Goal: Transaction & Acquisition: Purchase product/service

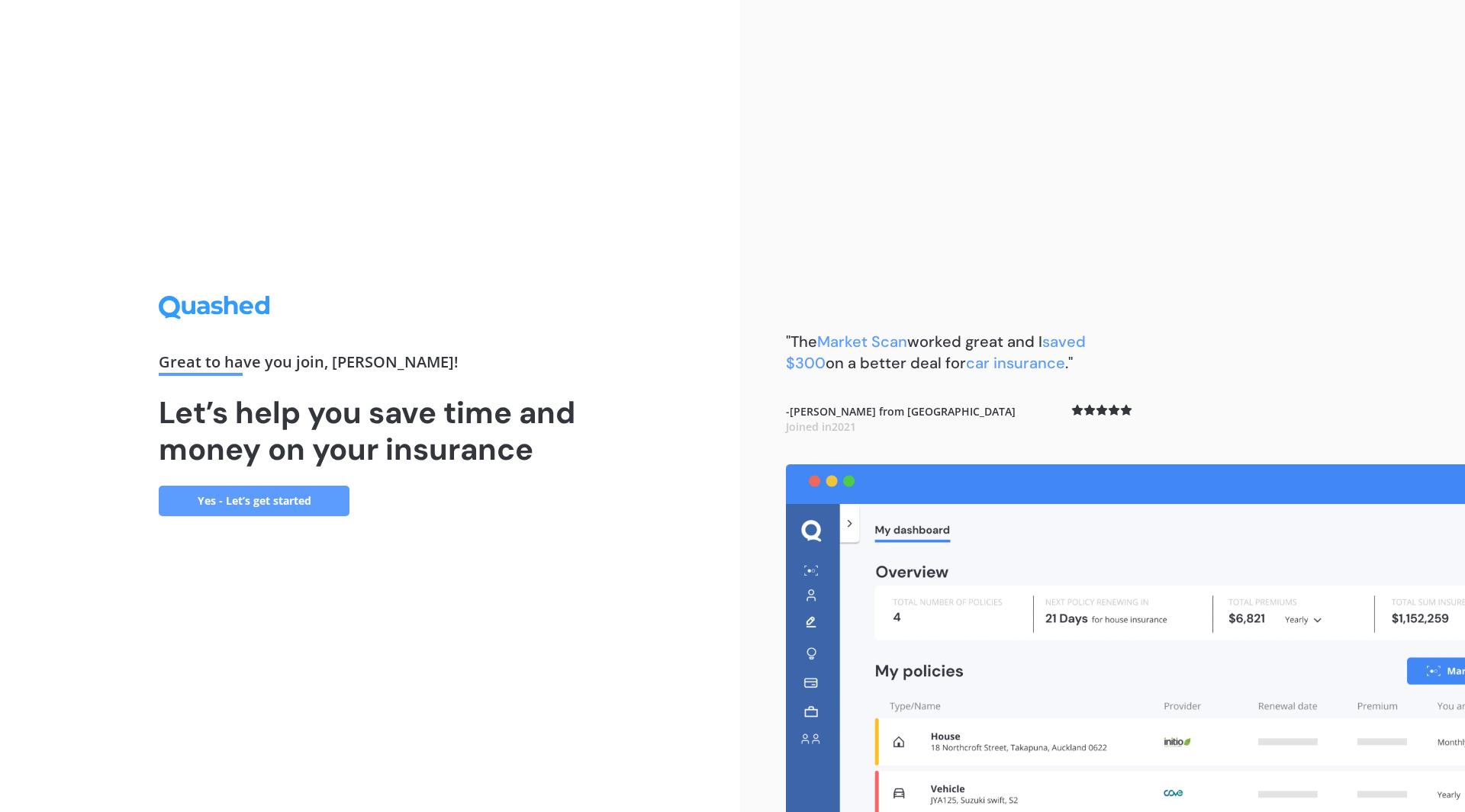
click at [267, 501] on link "Yes - Let’s get started" at bounding box center [254, 501] width 190 height 31
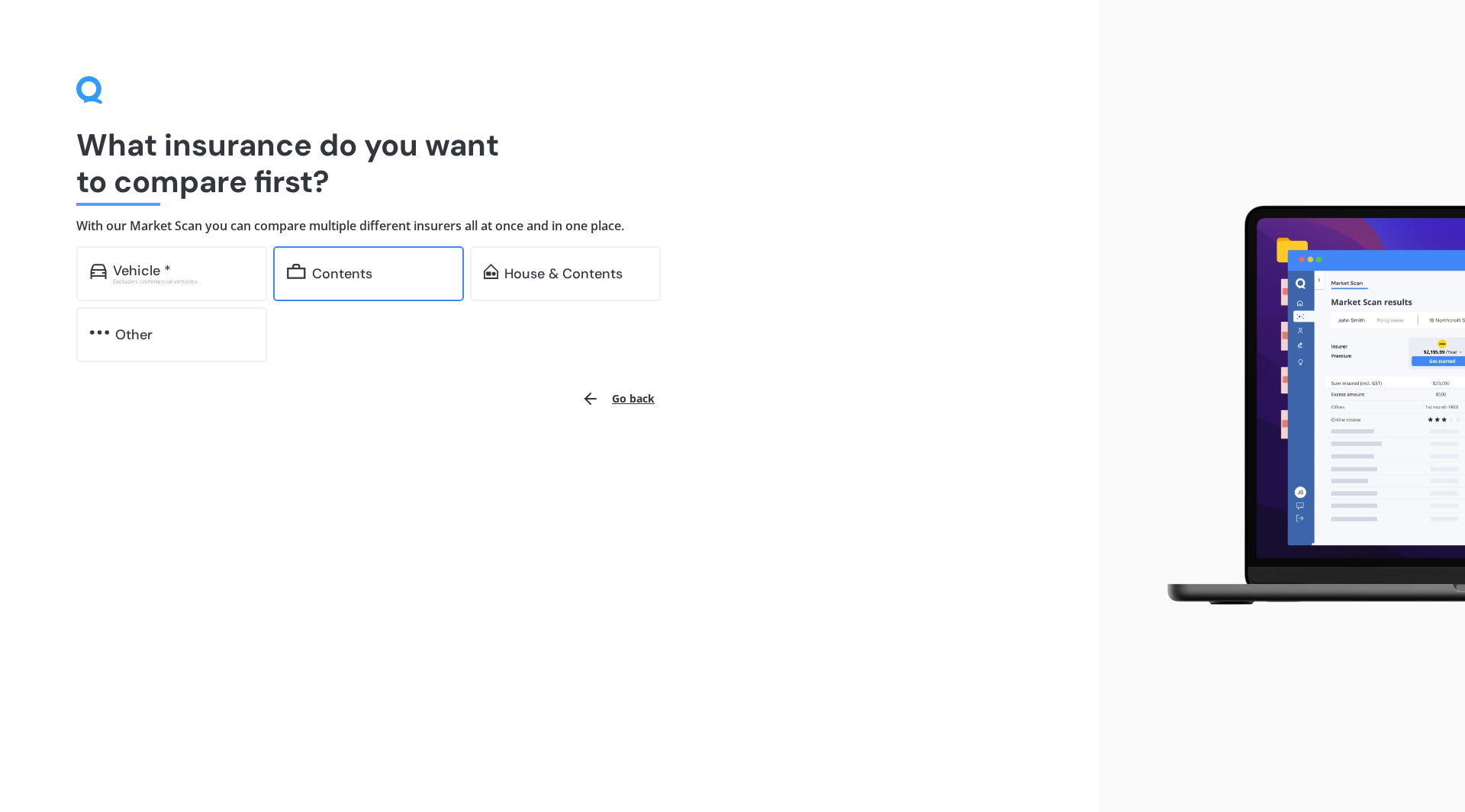
click at [362, 272] on div "Contents" at bounding box center [342, 273] width 61 height 15
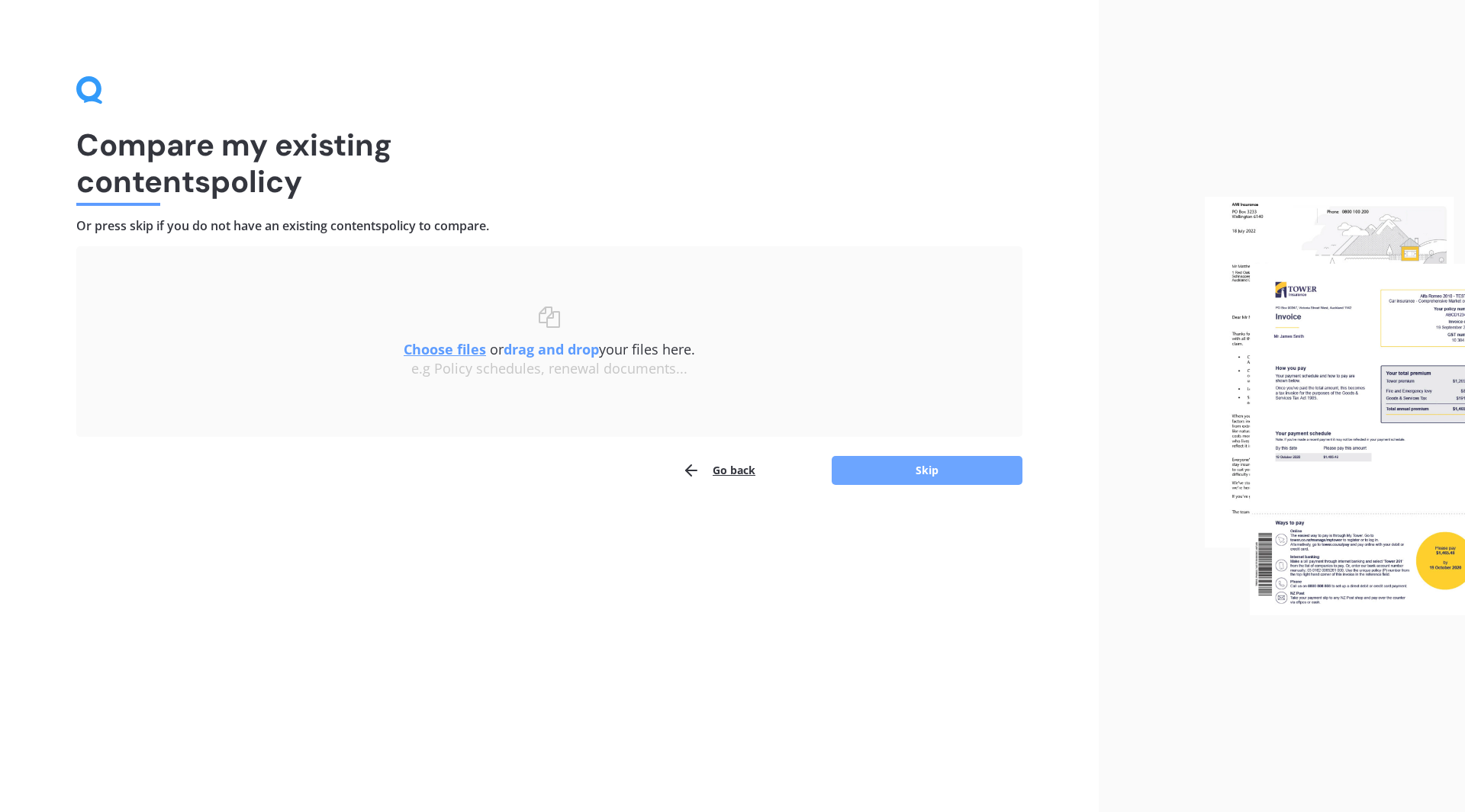
click at [990, 459] on button "Skip" at bounding box center [926, 470] width 190 height 29
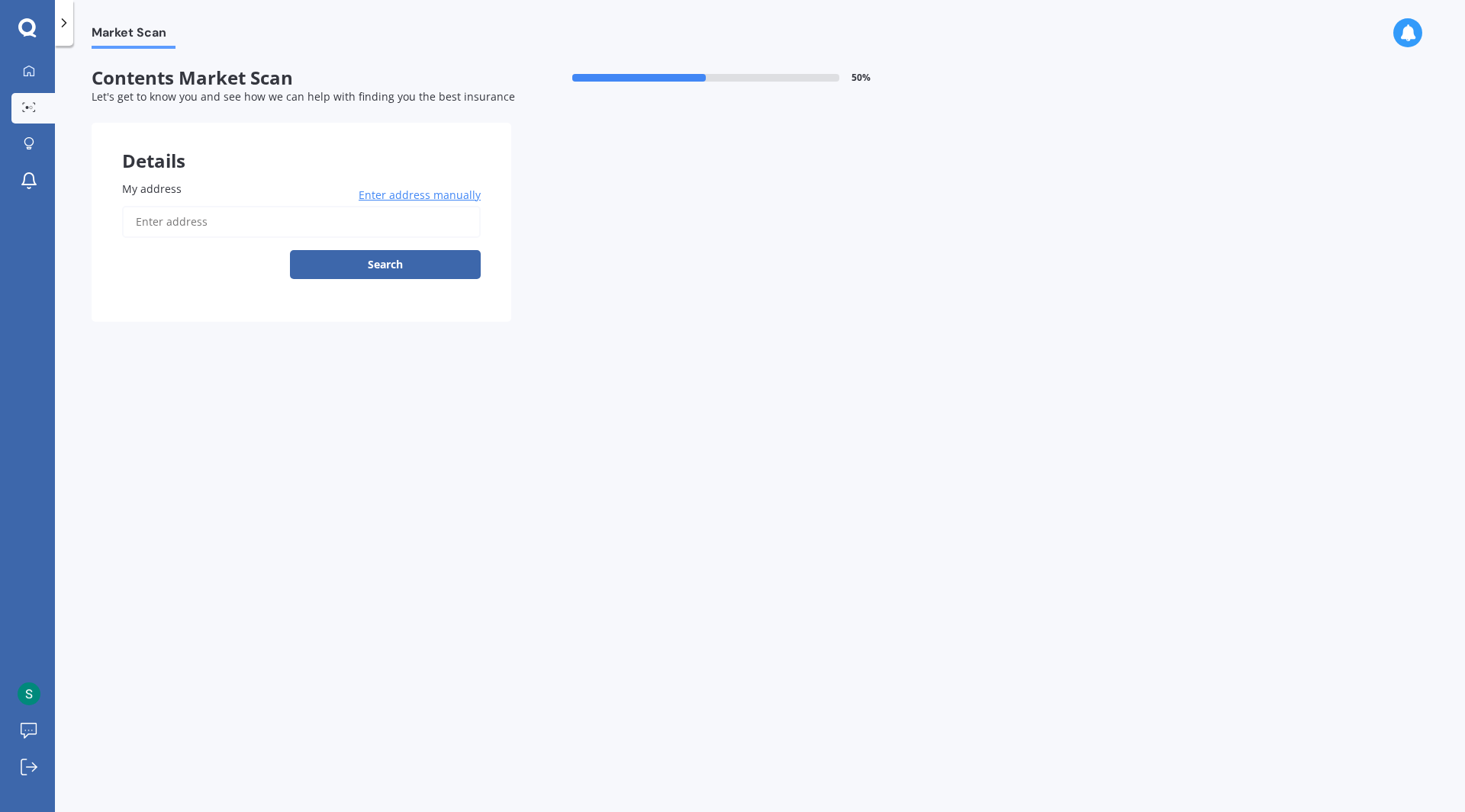
click at [239, 216] on input "My address" at bounding box center [302, 222] width 359 height 32
type input "[STREET_ADDRESS][PERSON_NAME]"
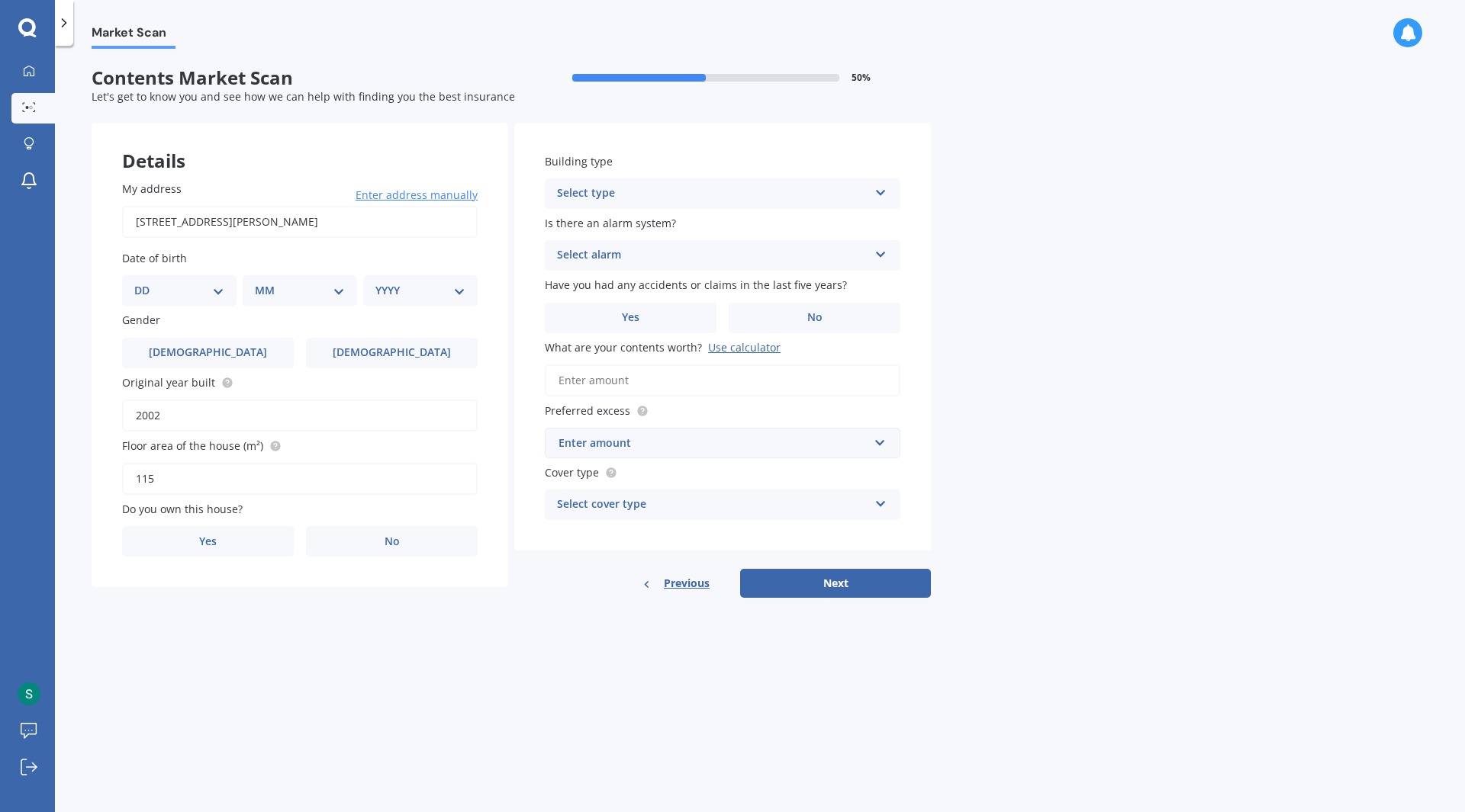
click at [210, 290] on select "DD 01 02 03 04 05 06 07 08 09 10 11 12 13 14 15 16 17 18 19 20 21 22 23 24 25 2…" at bounding box center [179, 290] width 90 height 17
select select "24"
click at [147, 283] on select "DD 01 02 03 04 05 06 07 08 09 10 11 12 13 14 15 16 17 18 19 20 21 22 23 24 25 2…" at bounding box center [179, 290] width 90 height 17
click at [290, 293] on select "MM 01 02 03 04 05 06 07 08 09 10 11 12" at bounding box center [303, 290] width 84 height 17
select select "08"
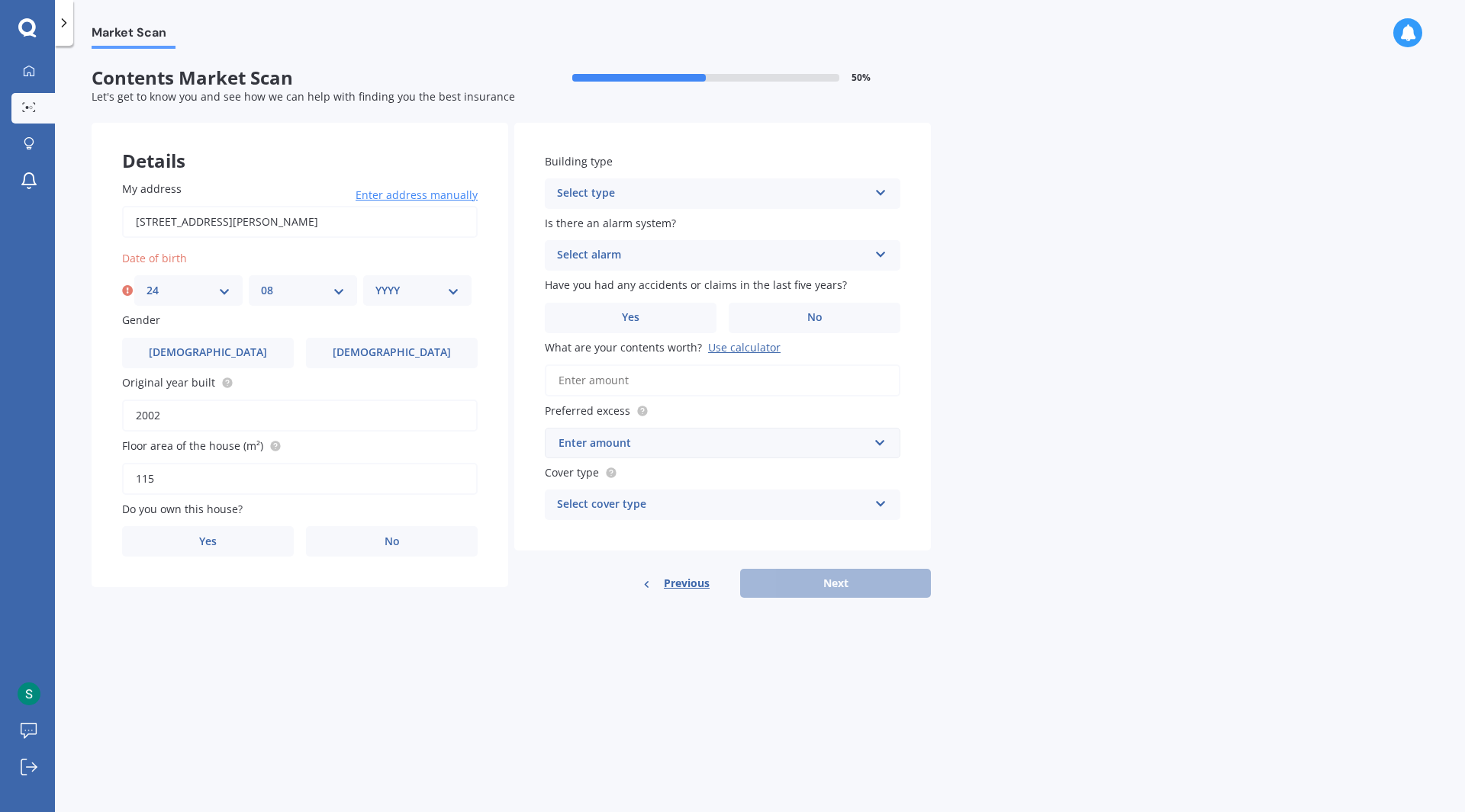
click at [261, 283] on select "MM 01 02 03 04 05 06 07 08 09 10 11 12" at bounding box center [303, 290] width 84 height 17
click at [402, 299] on div "YYYY 2009 2008 2007 2006 2005 2004 2003 2002 2001 2000 1999 1998 1997 1996 1995…" at bounding box center [417, 290] width 108 height 31
click at [434, 283] on select "YYYY 2009 2008 2007 2006 2005 2004 2003 2002 2001 2000 1999 1998 1997 1996 1995…" at bounding box center [417, 290] width 84 height 17
select select "1980"
click at [375, 283] on select "YYYY 2009 2008 2007 2006 2005 2004 2003 2002 2001 2000 1999 1998 1997 1996 1995…" at bounding box center [417, 290] width 84 height 17
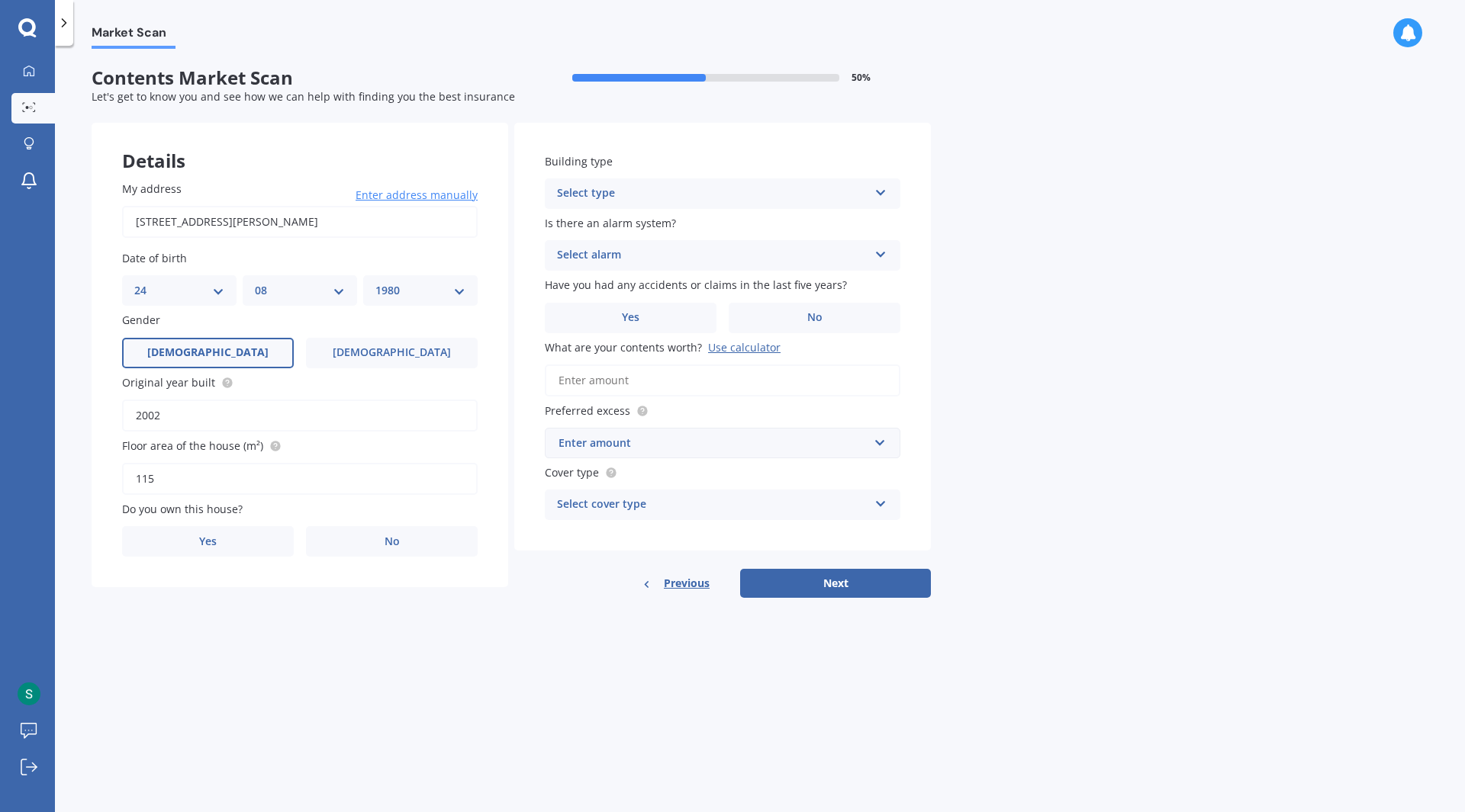
click at [225, 349] on label "[DEMOGRAPHIC_DATA]" at bounding box center [207, 353] width 172 height 31
click at [0, 0] on input "[DEMOGRAPHIC_DATA]" at bounding box center [0, 0] width 0 height 0
click at [359, 540] on label "No" at bounding box center [391, 541] width 172 height 31
click at [0, 0] on input "No" at bounding box center [0, 0] width 0 height 0
click at [205, 600] on div "Select occupant" at bounding box center [290, 604] width 311 height 18
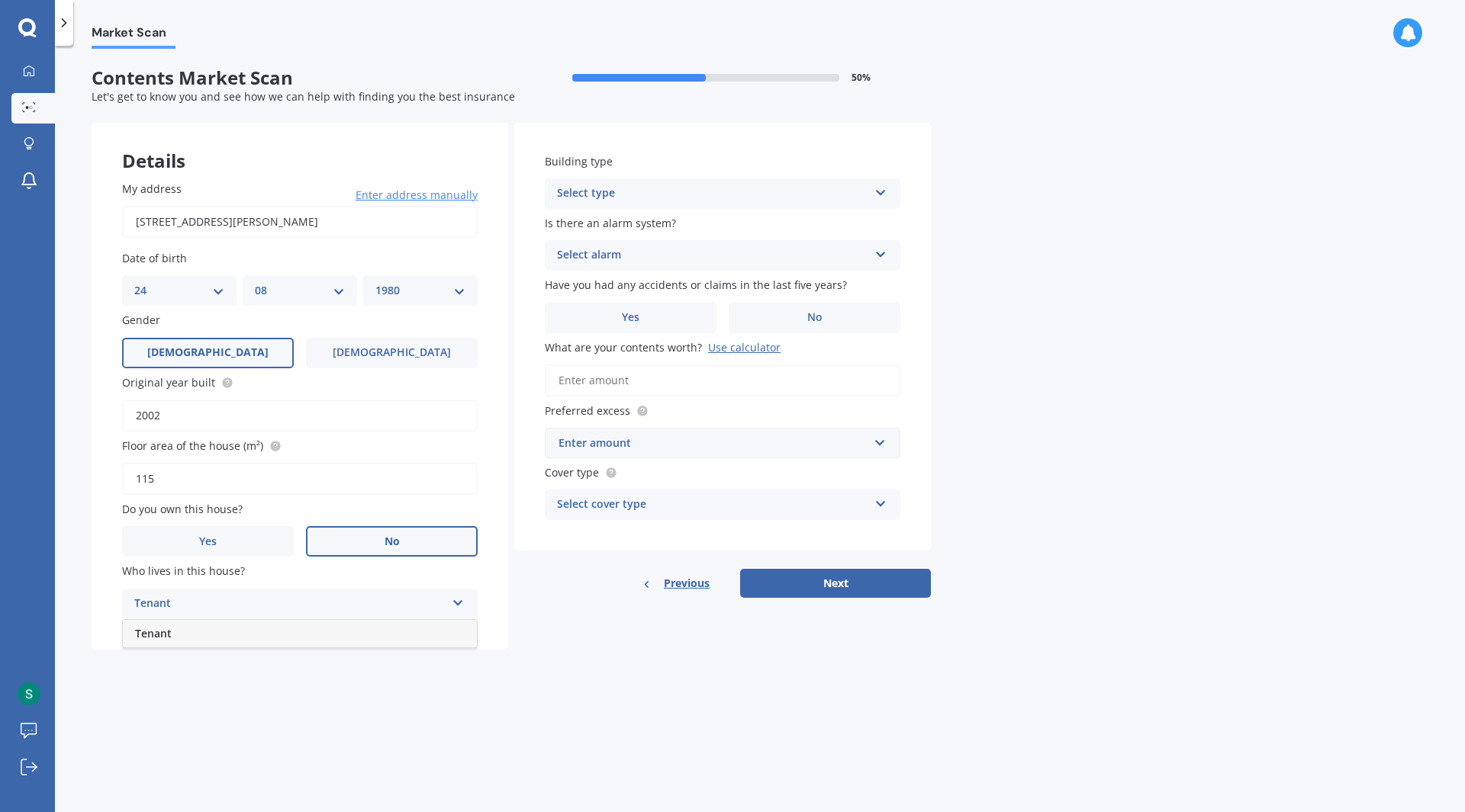
click at [200, 631] on div "Tenant" at bounding box center [300, 634] width 354 height 28
click at [622, 188] on div "Select type" at bounding box center [713, 193] width 311 height 18
click at [621, 216] on span "Freestanding" at bounding box center [591, 223] width 67 height 15
click at [615, 255] on div "Select alarm" at bounding box center [713, 255] width 311 height 18
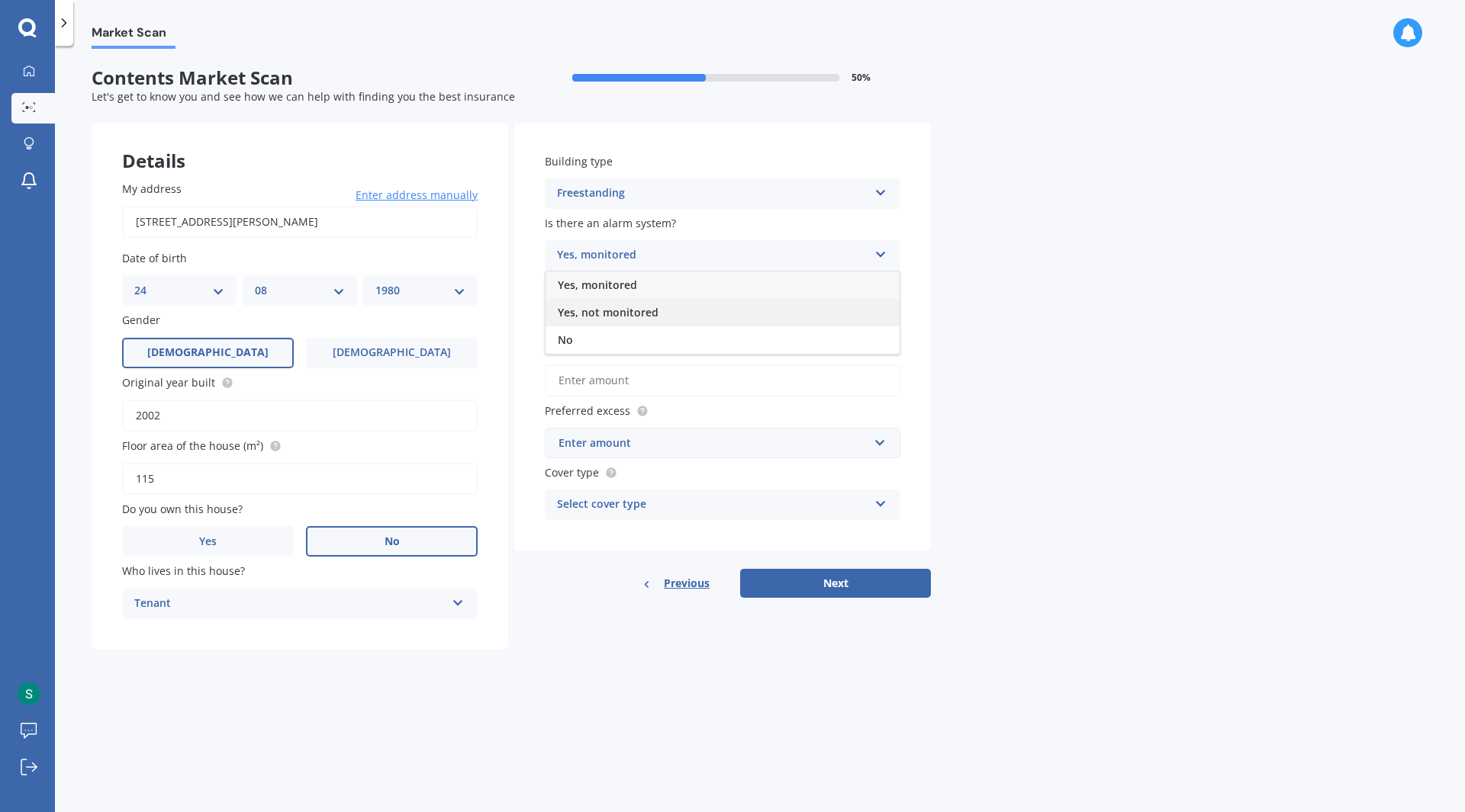
click at [603, 310] on span "Yes, not monitored" at bounding box center [608, 312] width 101 height 15
click at [629, 312] on span "Yes" at bounding box center [631, 317] width 18 height 13
click at [0, 0] on input "Yes" at bounding box center [0, 0] width 0 height 0
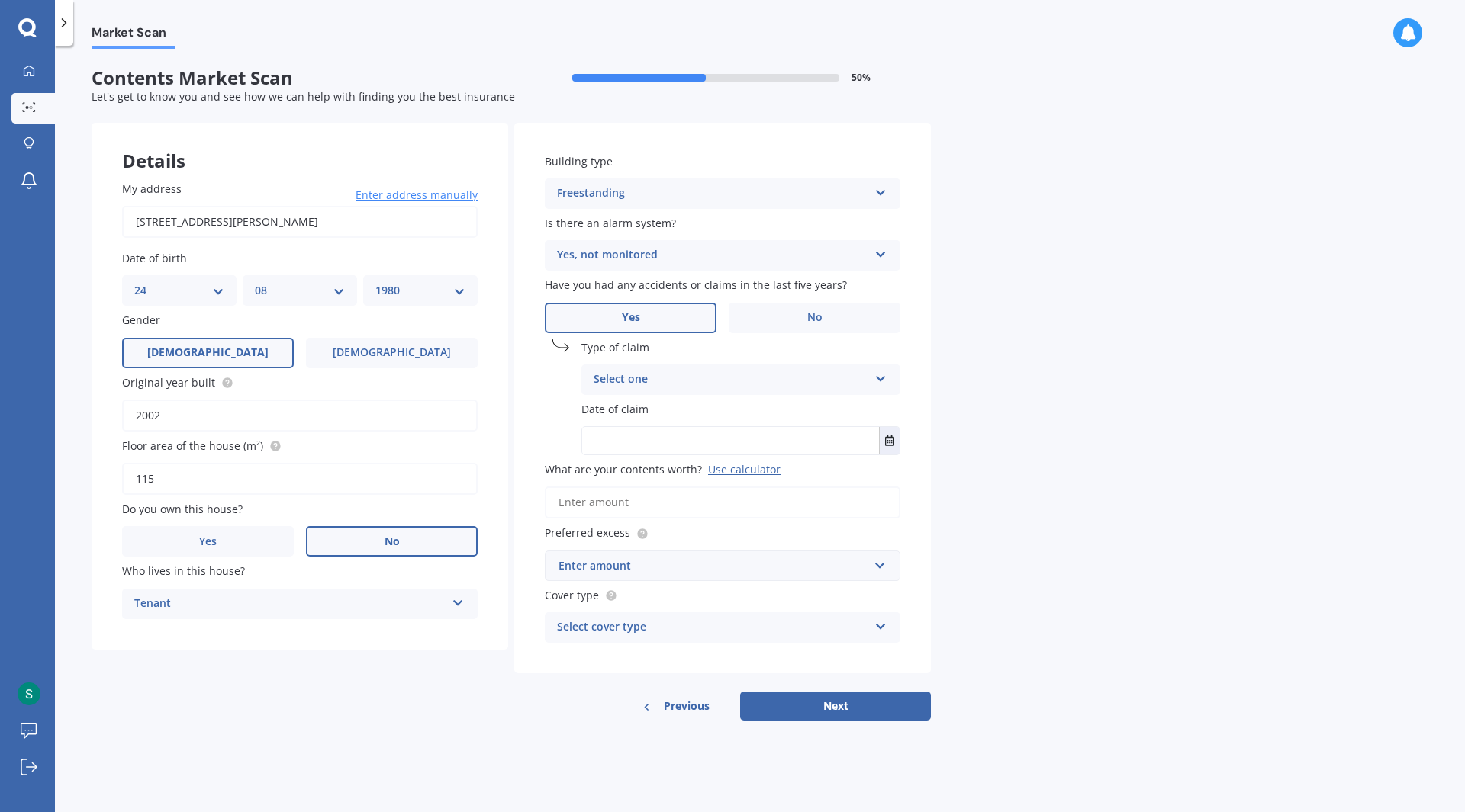
click at [641, 375] on div "Select one" at bounding box center [730, 380] width 275 height 18
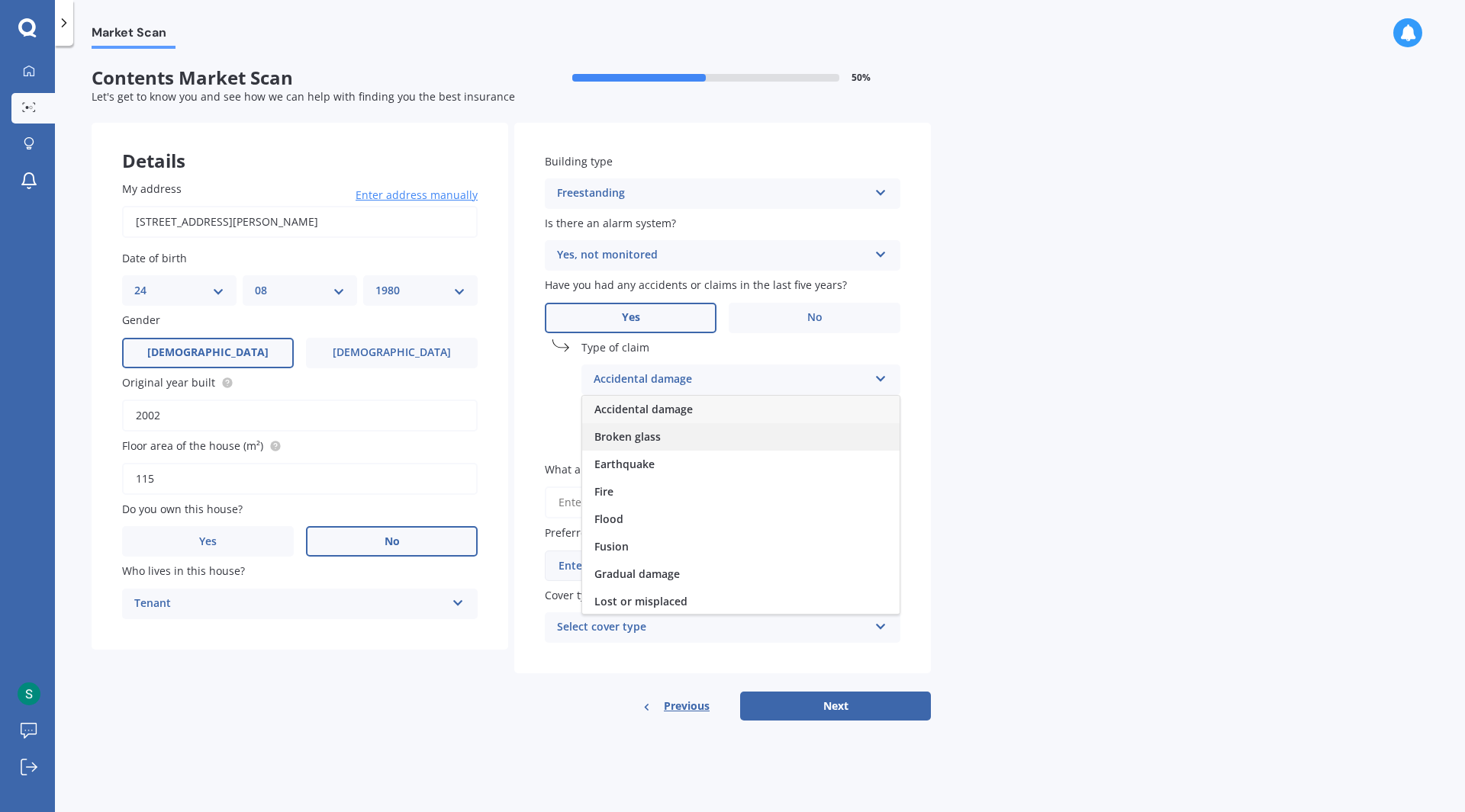
click at [683, 434] on div "Broken glass" at bounding box center [741, 437] width 317 height 28
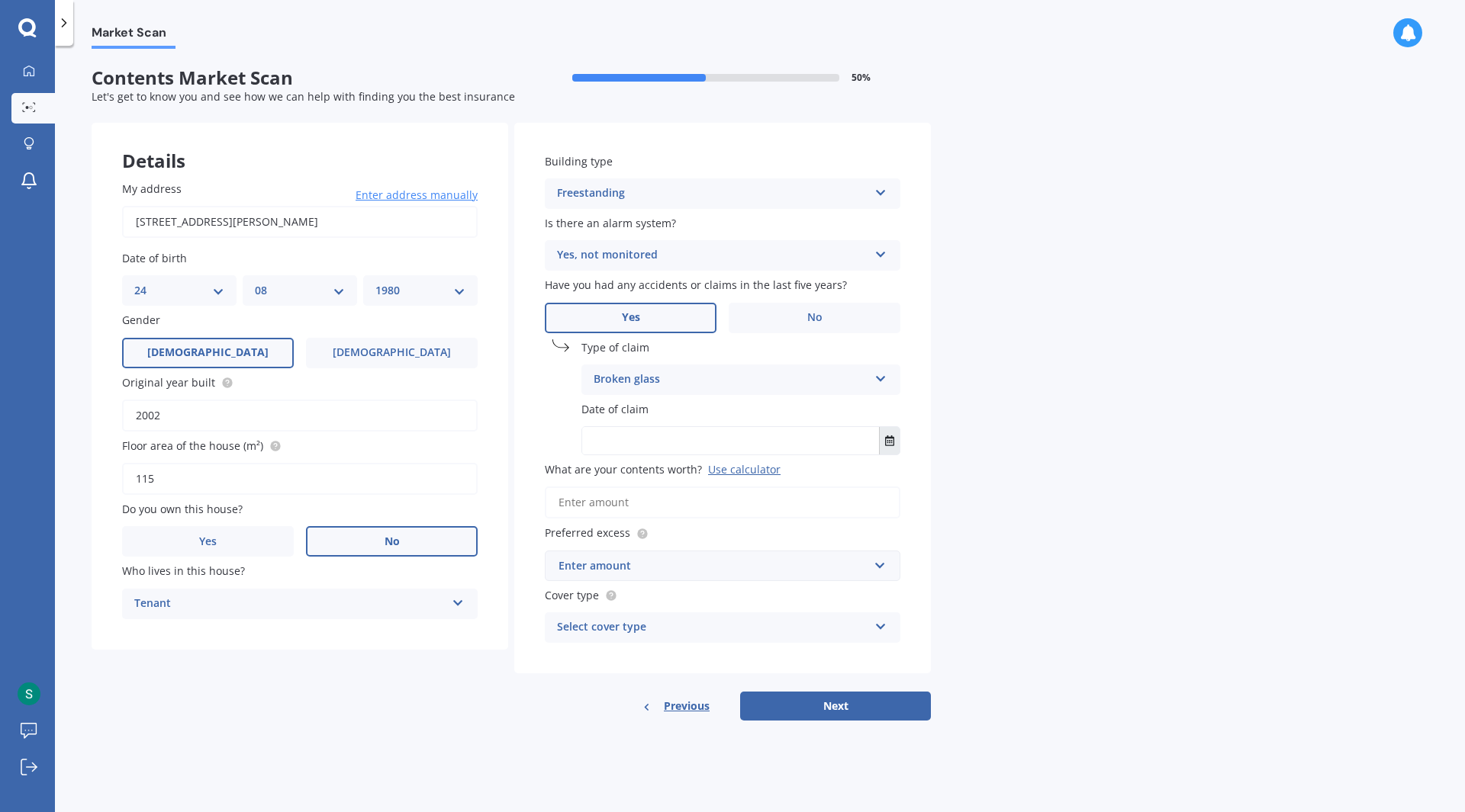
click at [890, 443] on icon "Select date" at bounding box center [889, 440] width 9 height 11
click at [720, 475] on button "Navigate back" at bounding box center [710, 479] width 20 height 28
click at [712, 475] on icon "Navigate back" at bounding box center [709, 478] width 5 height 9
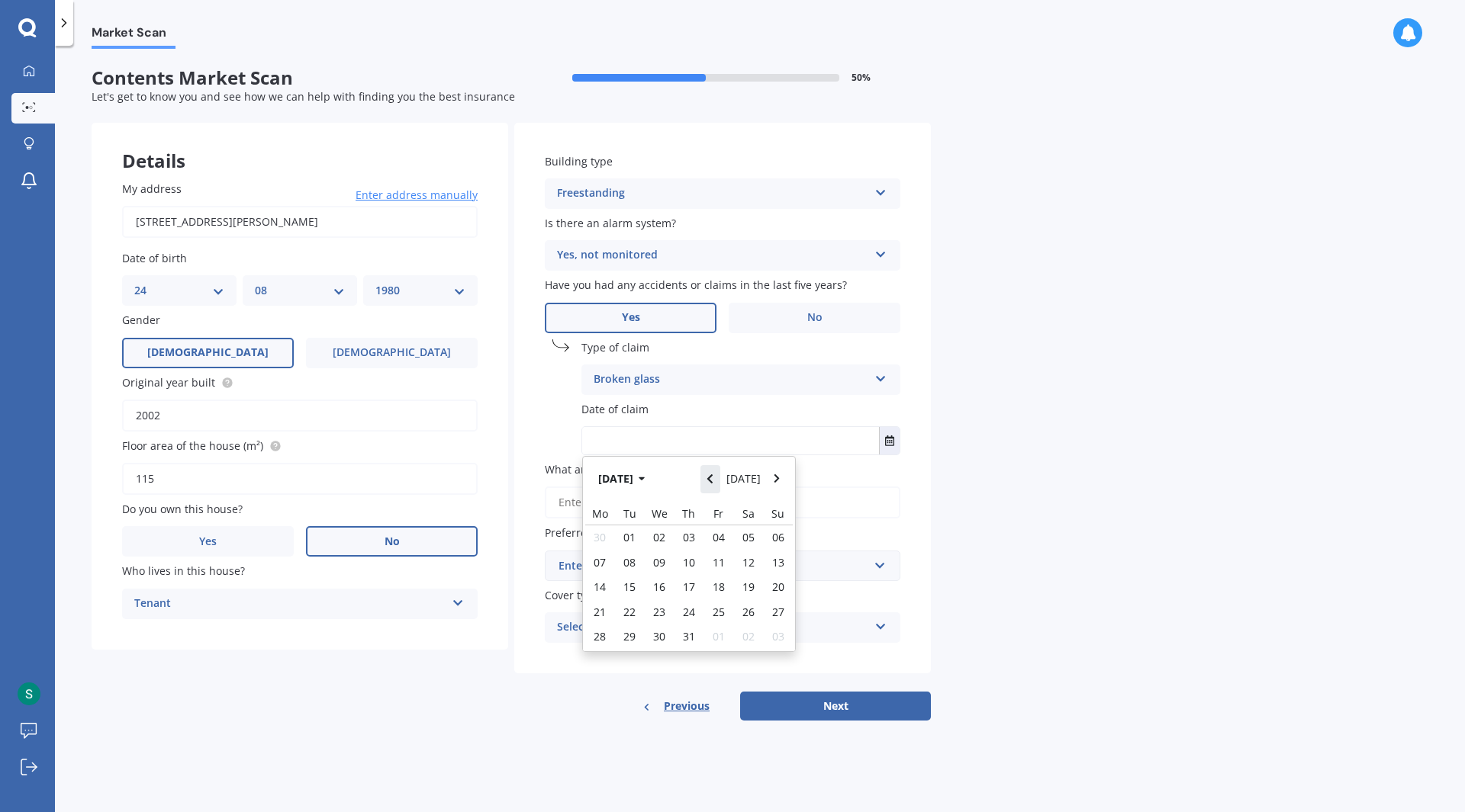
click at [712, 475] on icon "Navigate back" at bounding box center [709, 478] width 5 height 9
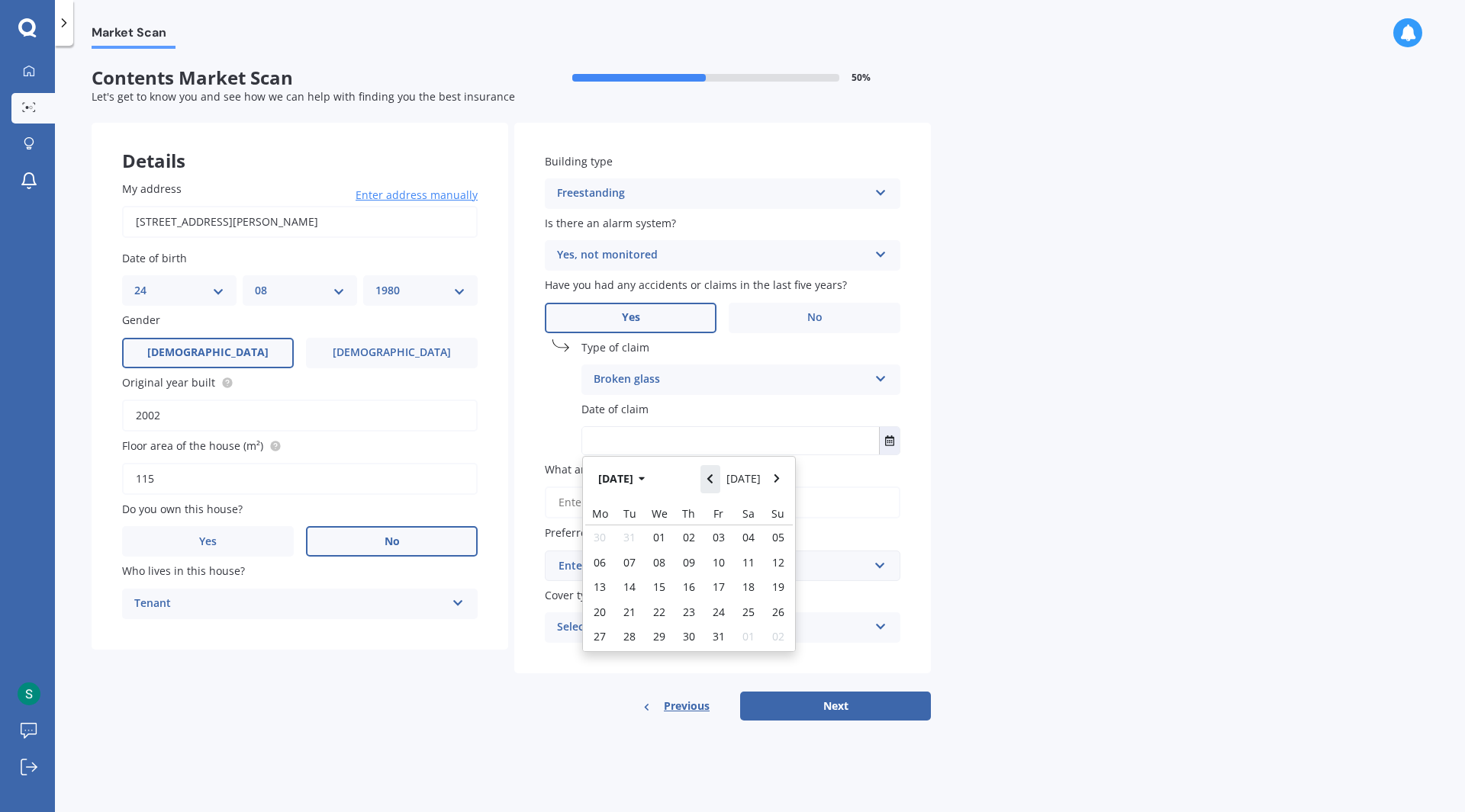
click at [712, 475] on icon "Navigate back" at bounding box center [709, 478] width 5 height 9
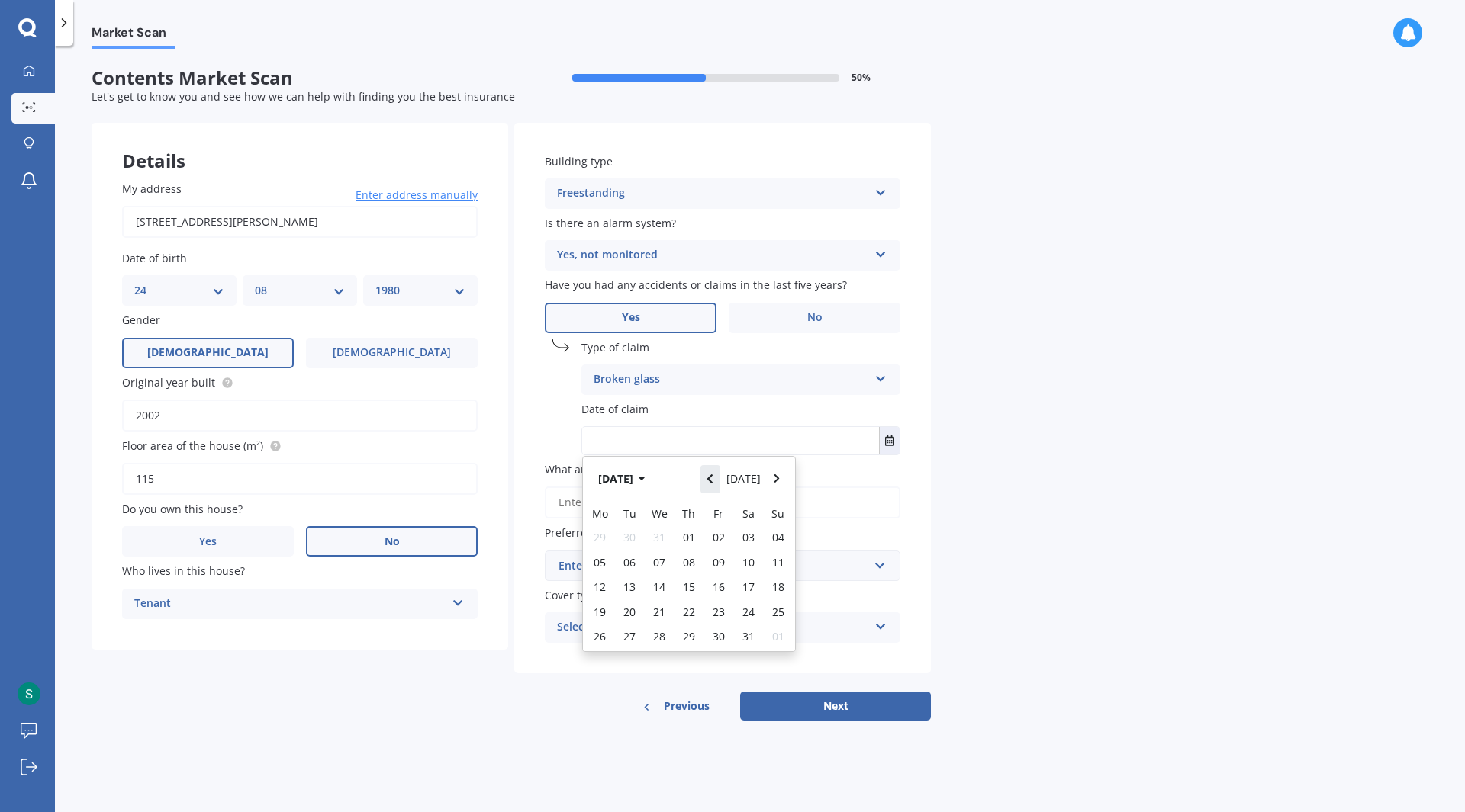
click at [712, 475] on icon "Navigate back" at bounding box center [709, 478] width 5 height 9
click at [780, 474] on icon "Navigate forward" at bounding box center [777, 479] width 7 height 11
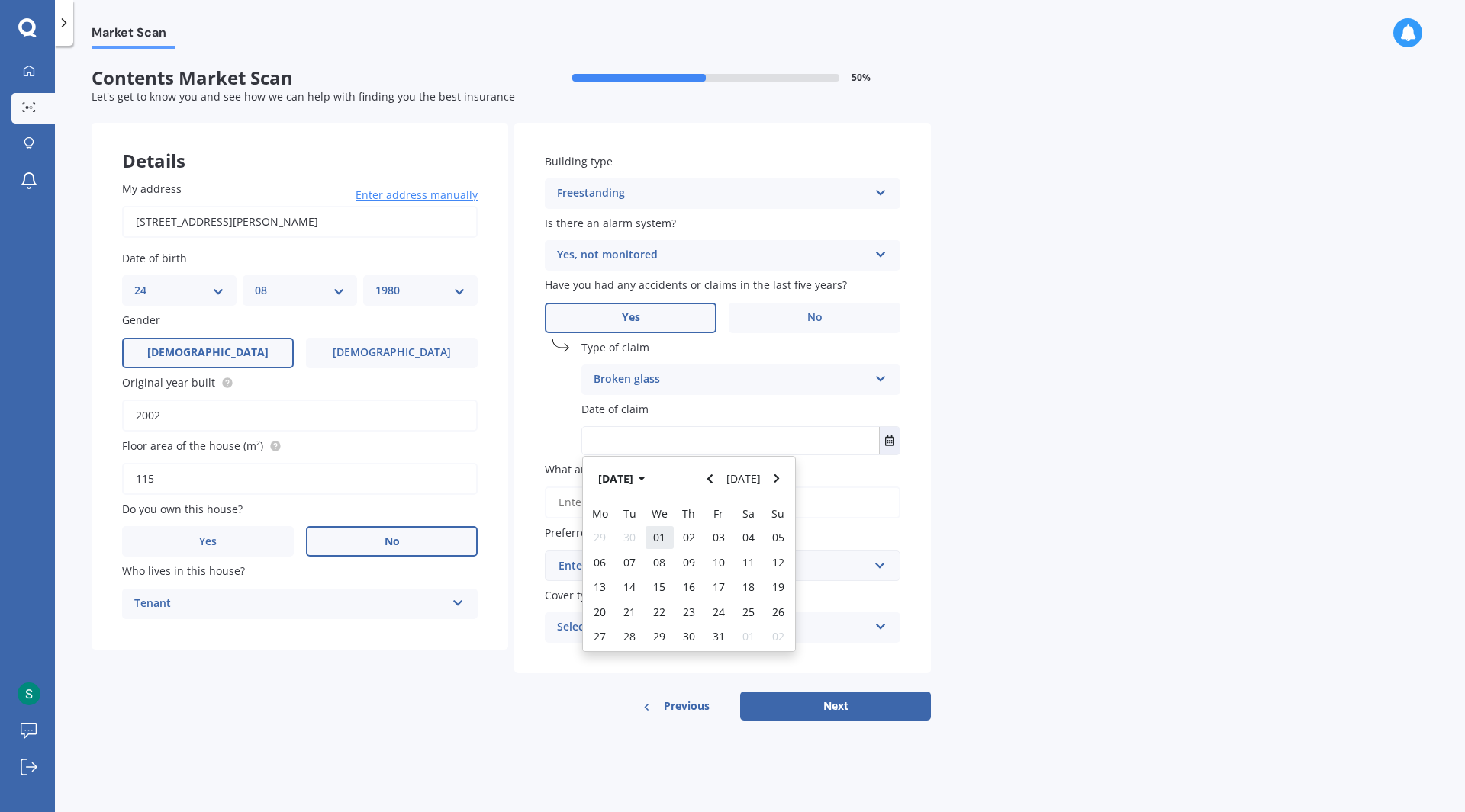
click at [661, 534] on span "01" at bounding box center [659, 537] width 12 height 15
type input "[DATE]"
click at [620, 498] on input "What are your contents worth? Use calculator" at bounding box center [722, 503] width 355 height 32
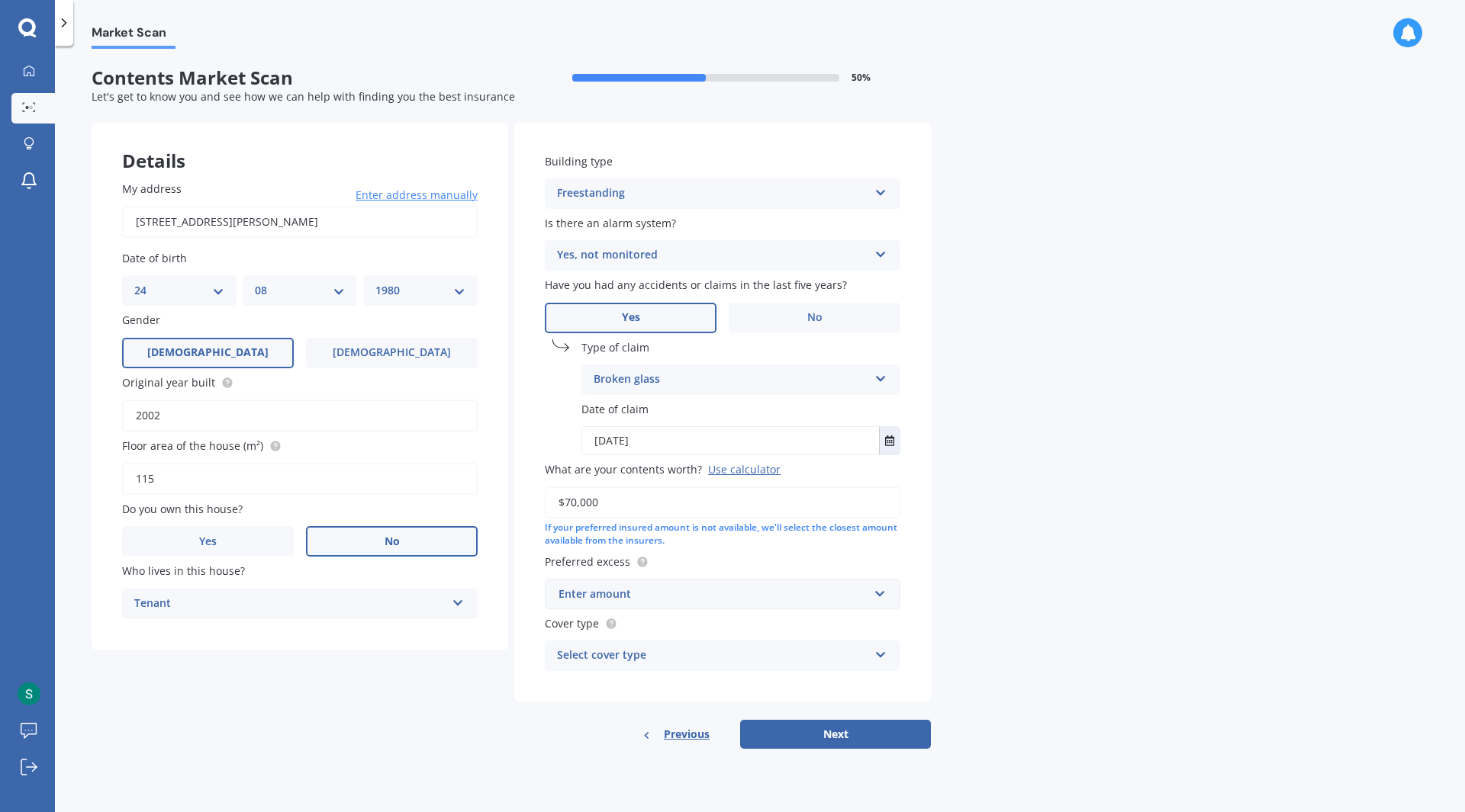
type input "$70,000"
click at [625, 597] on div "Enter amount" at bounding box center [713, 594] width 309 height 17
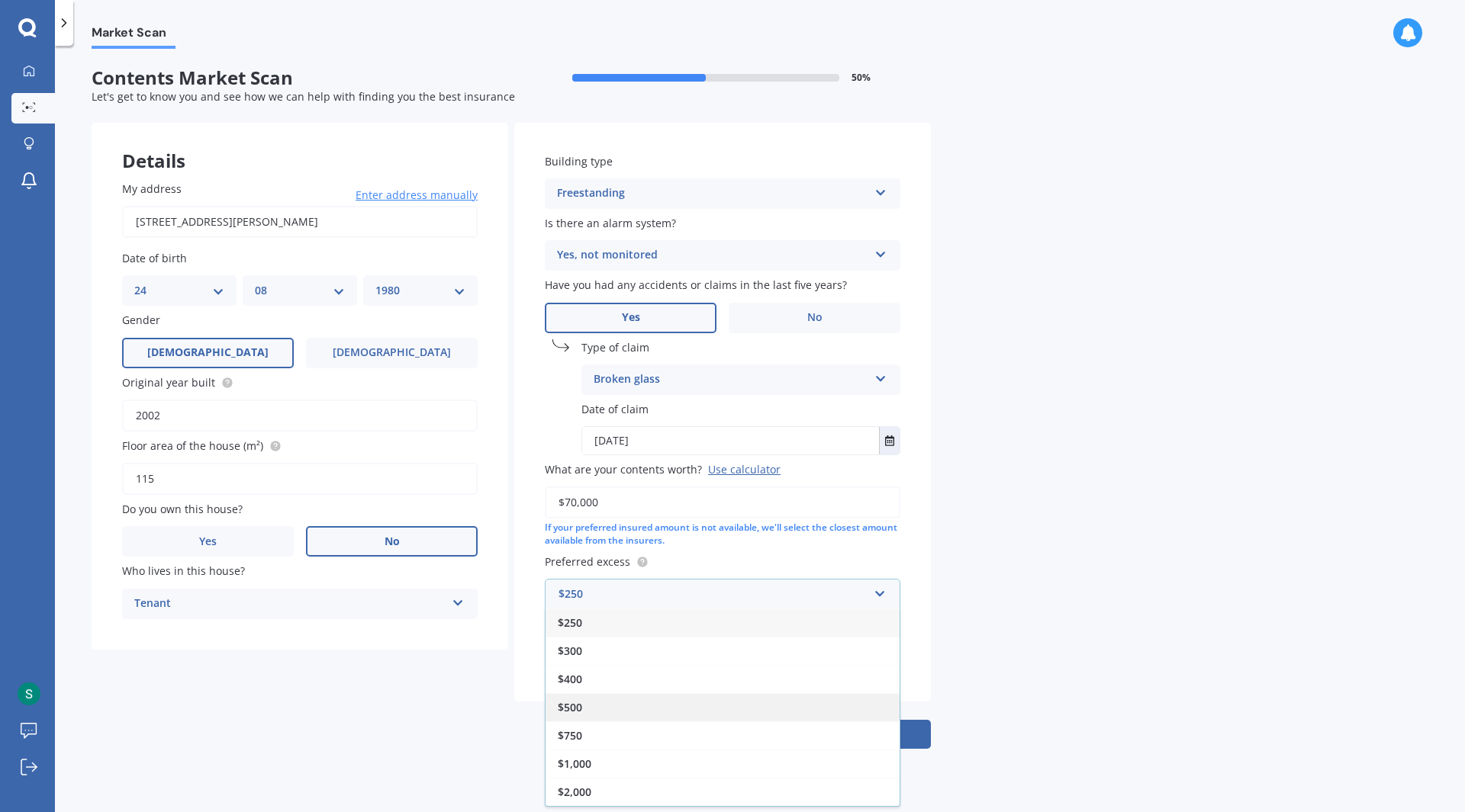
click at [603, 700] on div "$500" at bounding box center [722, 707] width 354 height 28
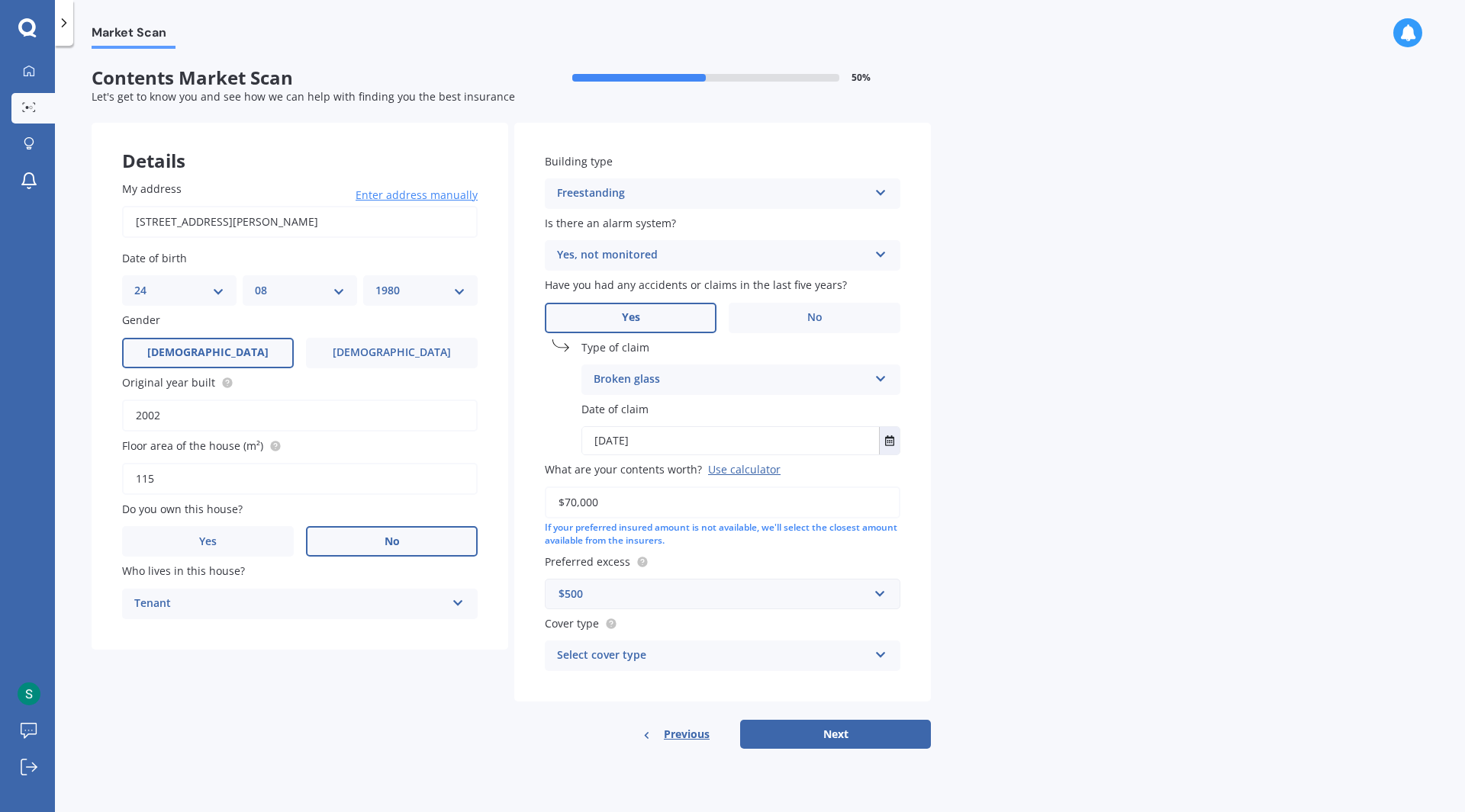
click at [635, 659] on div "Select cover type" at bounding box center [713, 655] width 311 height 18
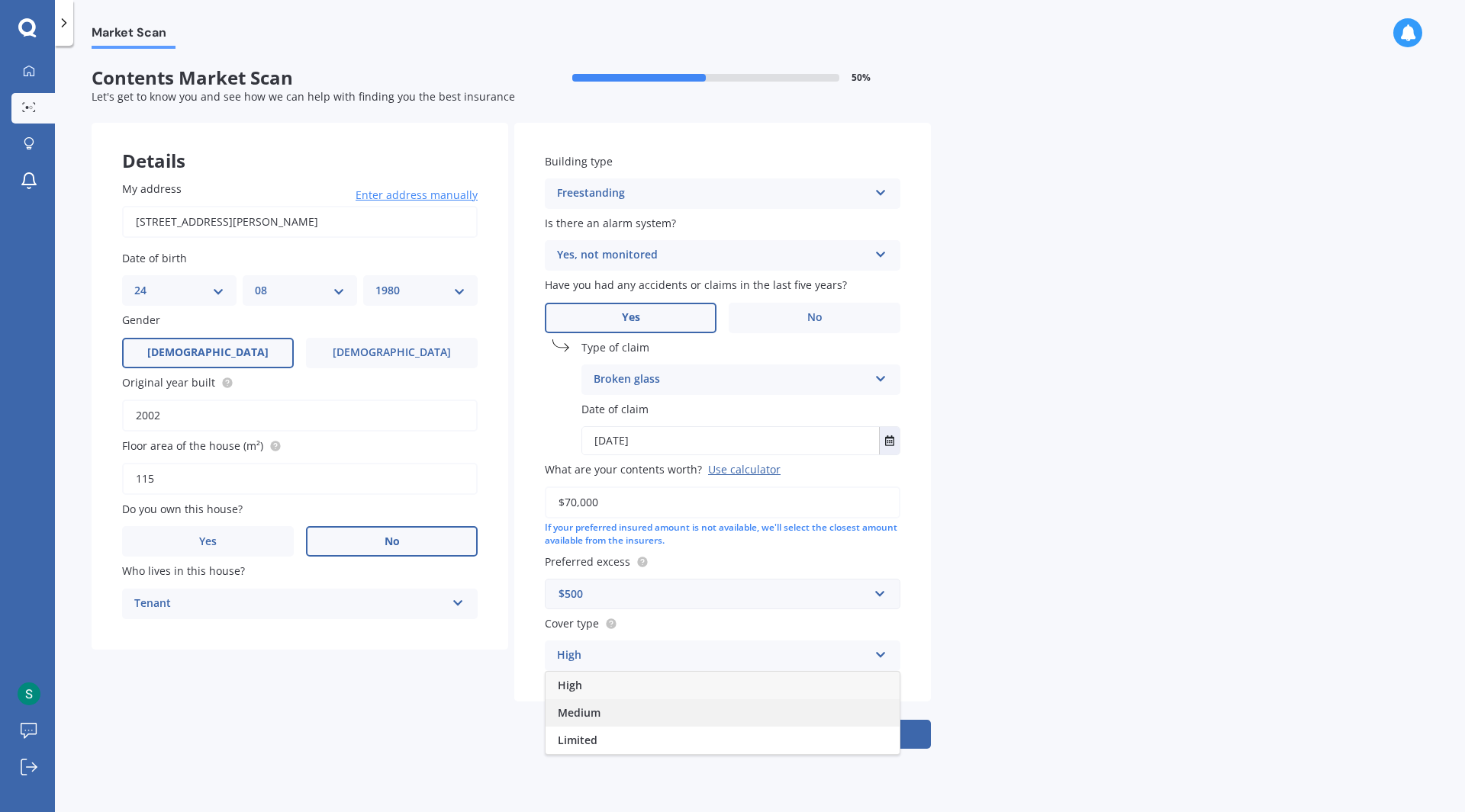
click at [633, 706] on div "Medium" at bounding box center [722, 713] width 354 height 28
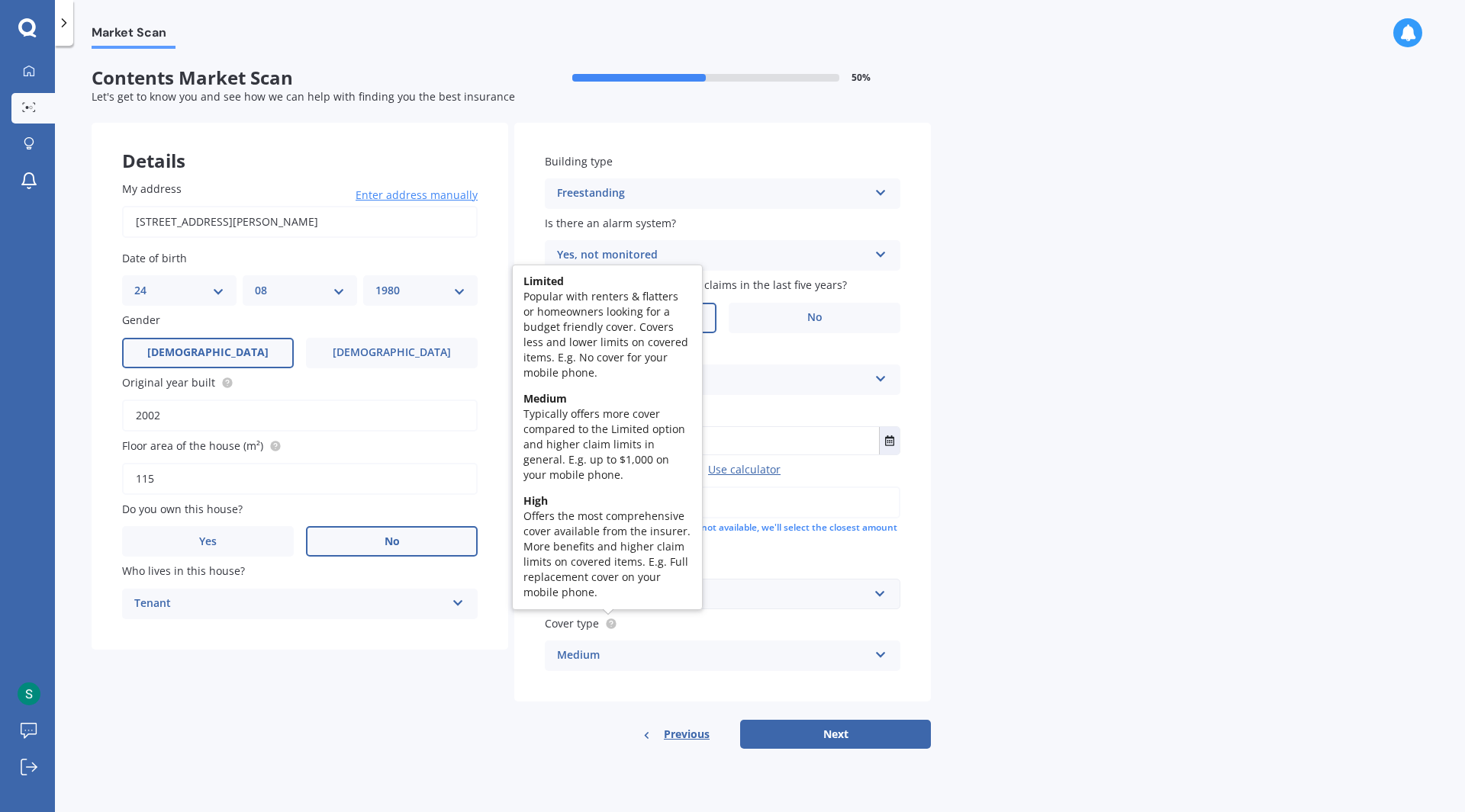
click at [610, 623] on icon at bounding box center [611, 623] width 3 height 3
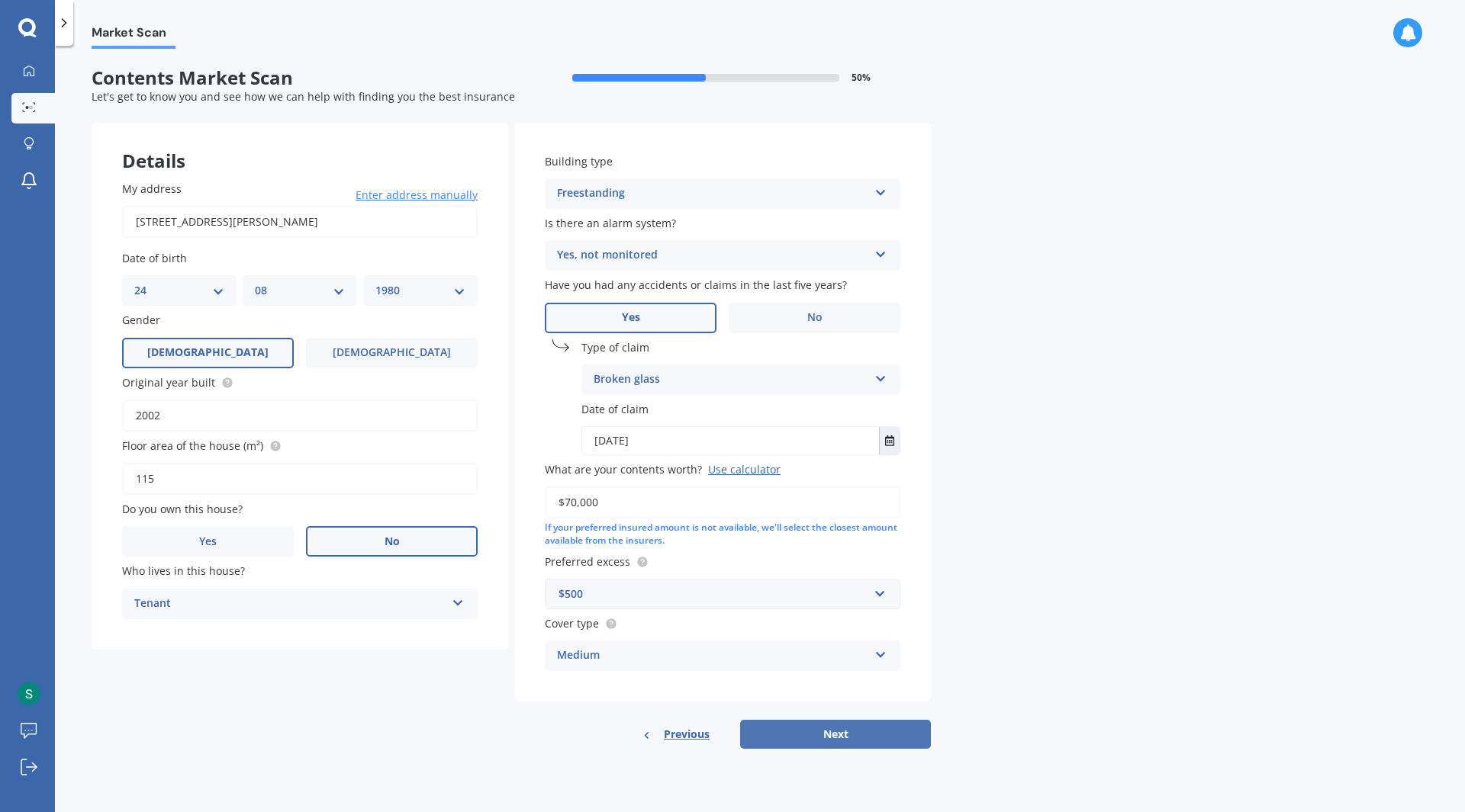
click at [851, 734] on button "Next" at bounding box center [835, 734] width 190 height 29
select select "24"
select select "08"
select select "1980"
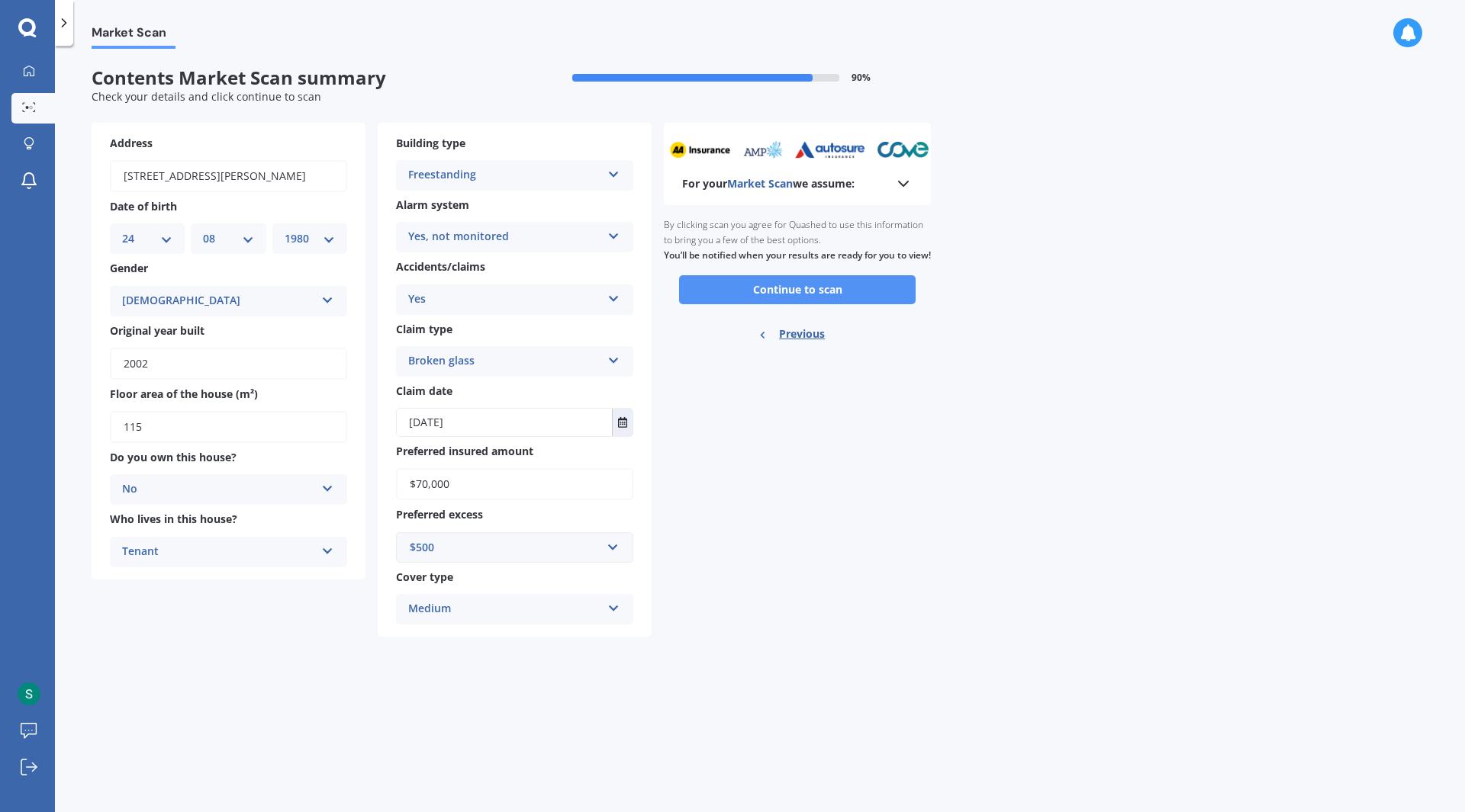
click at [808, 304] on button "Continue to scan" at bounding box center [797, 290] width 236 height 29
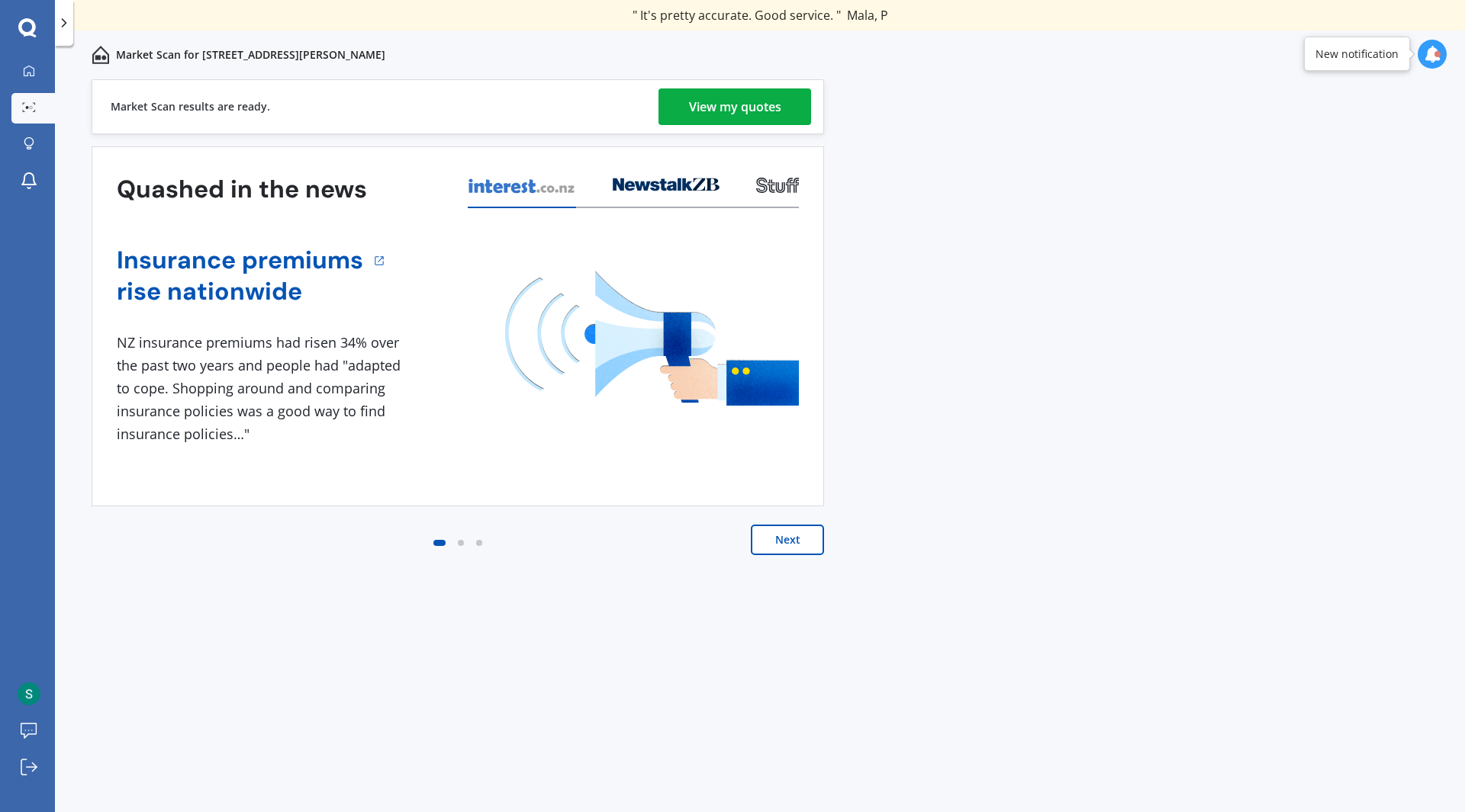
click at [775, 123] on div "View my quotes" at bounding box center [735, 106] width 92 height 37
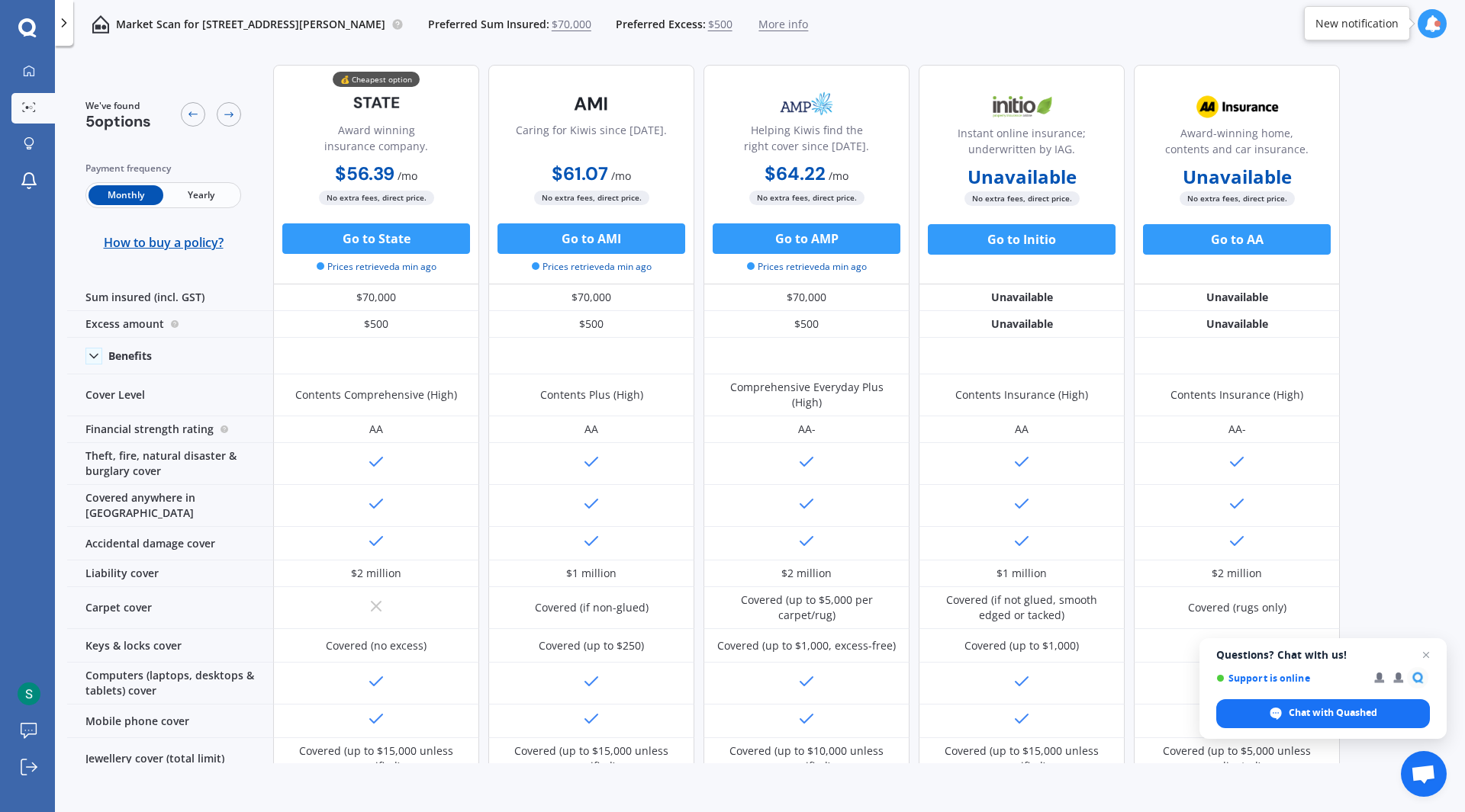
click at [199, 193] on span "Yearly" at bounding box center [200, 195] width 74 height 20
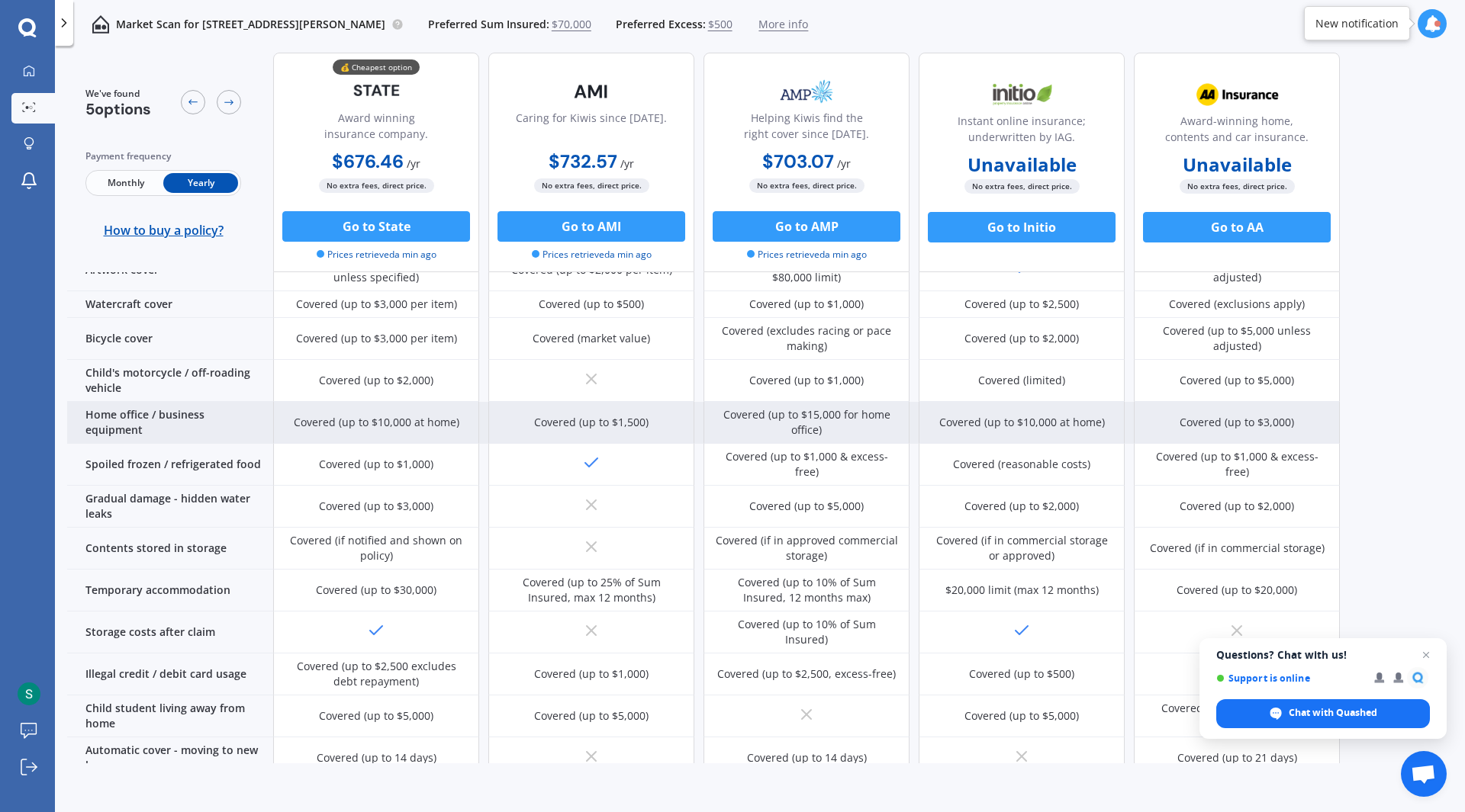
scroll to position [762, 0]
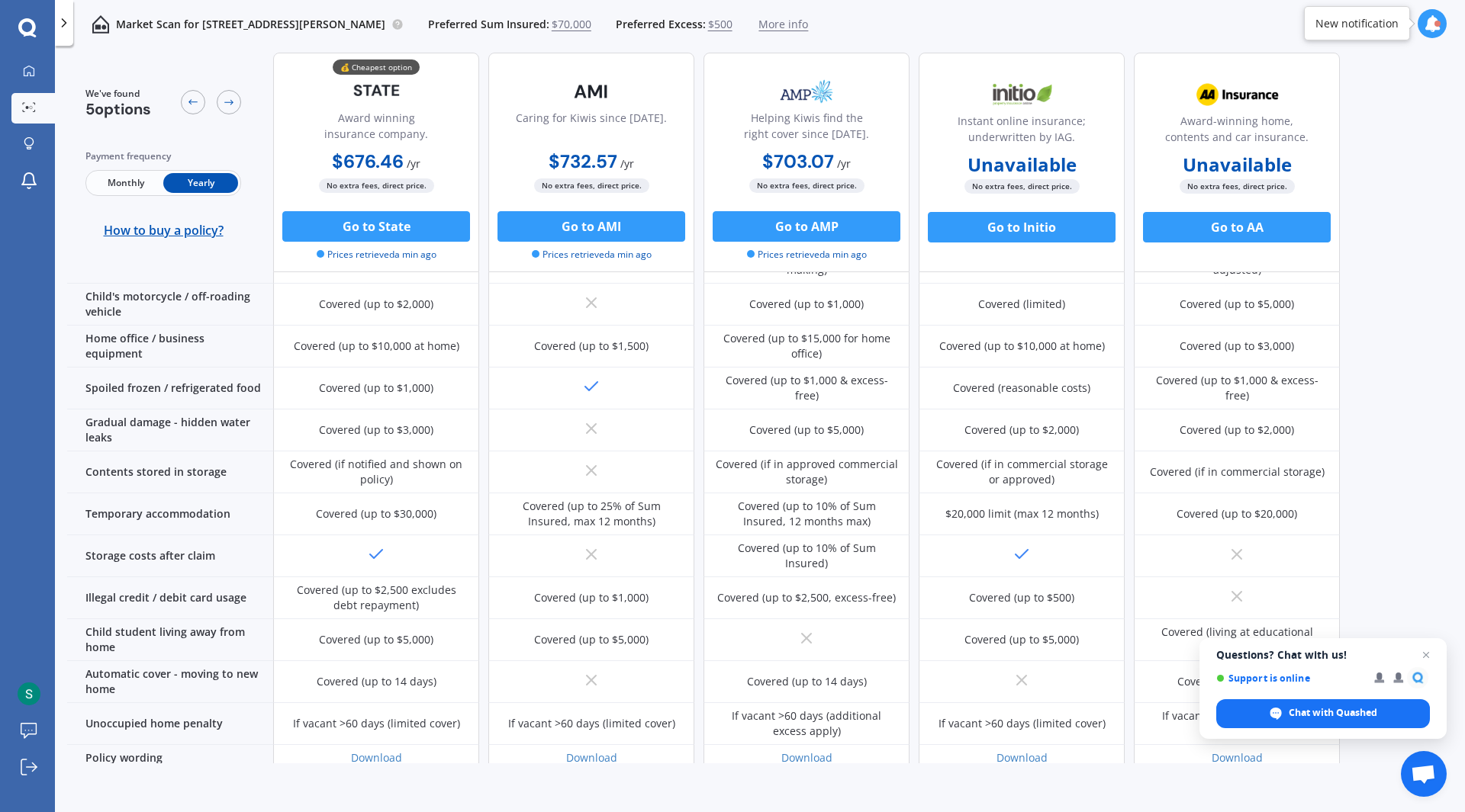
click at [1085, 788] on div "We've found 5 options Payment frequency Monthly Yearly How to buy a policy? 💰 C…" at bounding box center [766, 433] width 1398 height 762
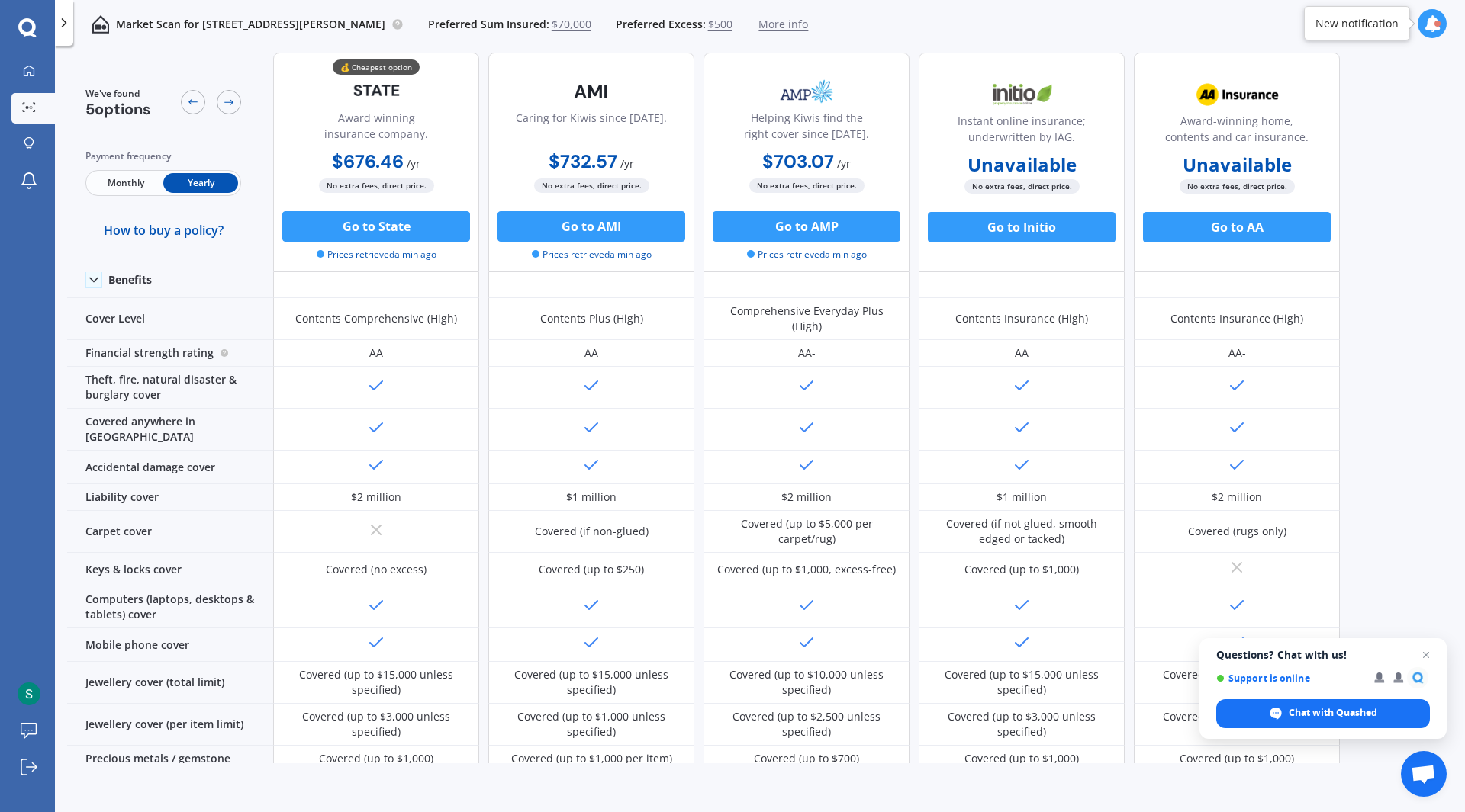
scroll to position [0, 0]
